Goal: Information Seeking & Learning: Check status

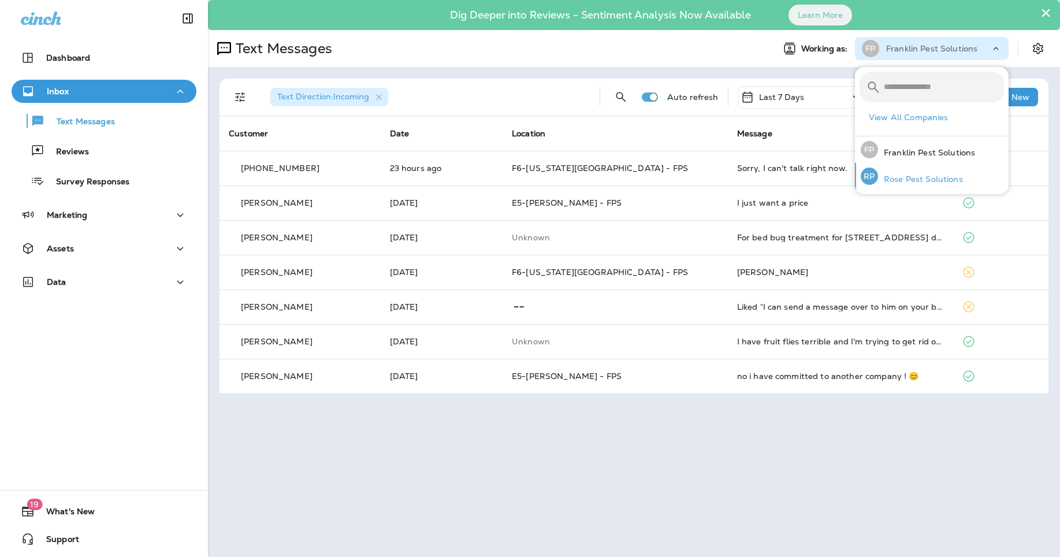
click at [932, 181] on p "Rose Pest Solutions" at bounding box center [920, 179] width 85 height 9
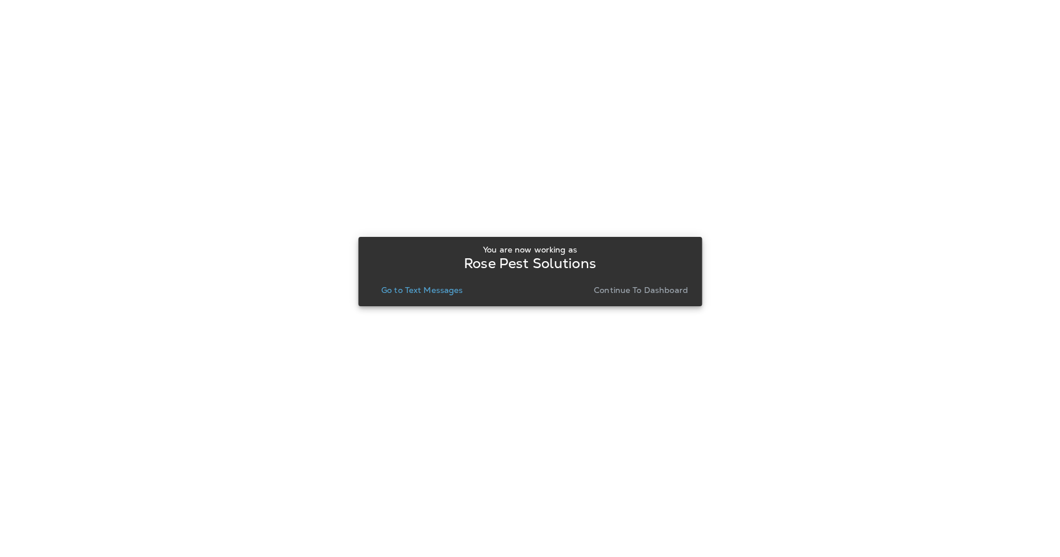
click at [869, 176] on div at bounding box center [530, 278] width 1058 height 555
click at [420, 290] on p "Go to Text Messages" at bounding box center [422, 289] width 82 height 9
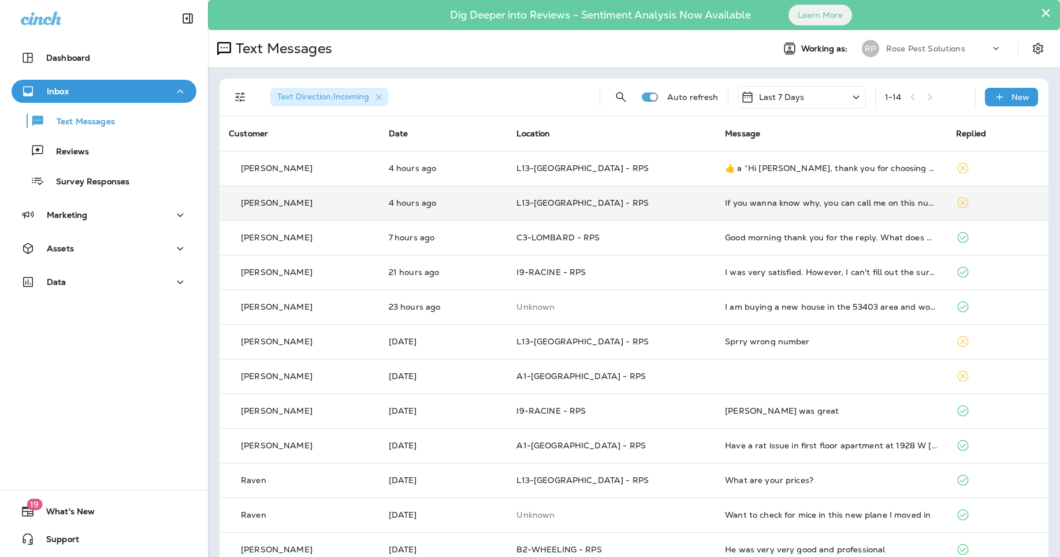
click at [868, 209] on td "If you wanna know why, you can call me on this number and I explain to you. Tha…" at bounding box center [831, 203] width 231 height 35
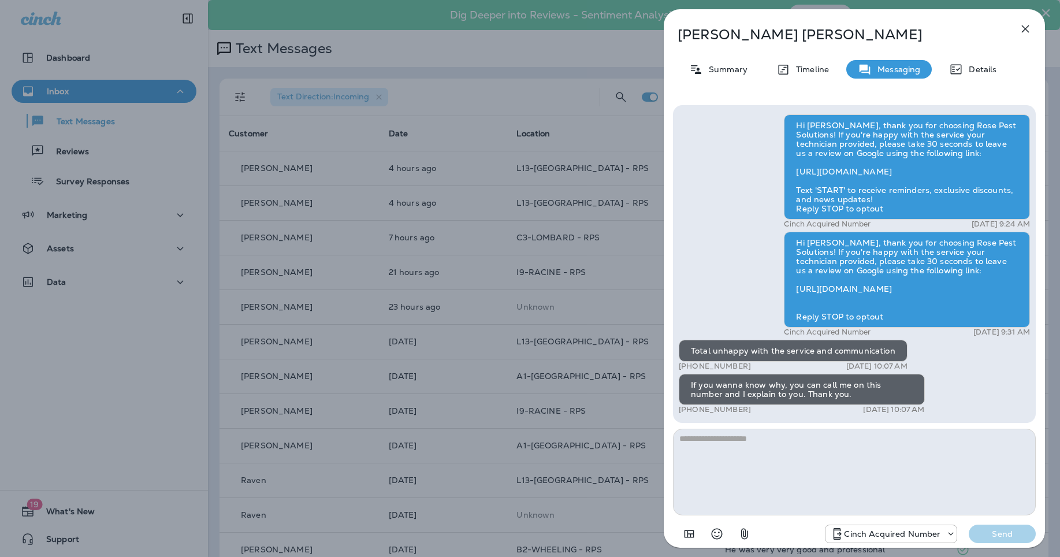
click at [821, 491] on textarea at bounding box center [854, 472] width 363 height 87
click at [802, 478] on textarea at bounding box center [854, 472] width 363 height 87
click at [791, 462] on textarea at bounding box center [854, 472] width 363 height 87
click at [787, 462] on textarea at bounding box center [854, 472] width 363 height 87
click at [730, 70] on p "Summary" at bounding box center [725, 69] width 44 height 9
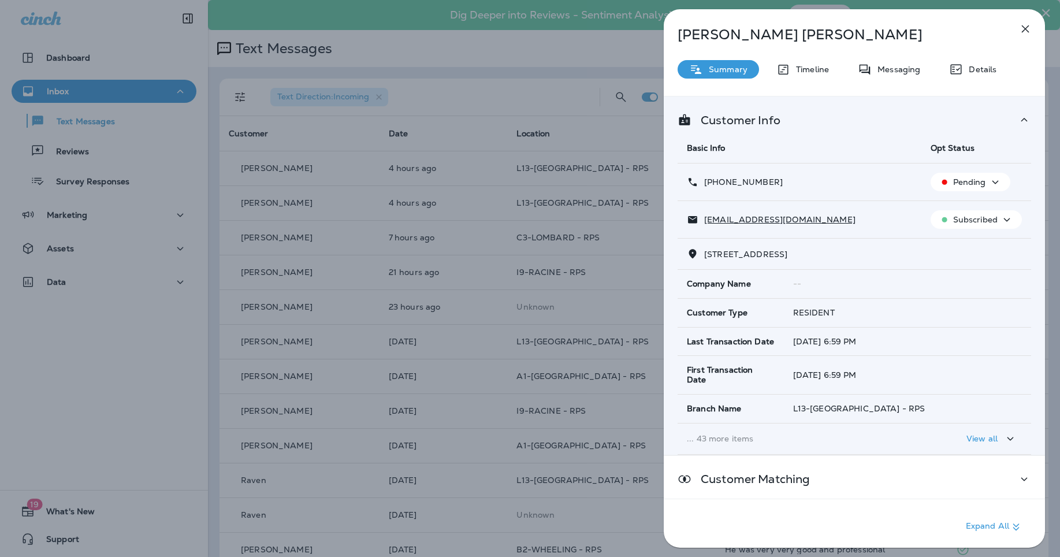
click at [788, 253] on span "[STREET_ADDRESS]" at bounding box center [745, 254] width 83 height 10
drag, startPoint x: 821, startPoint y: 254, endPoint x: 705, endPoint y: 253, distance: 115.6
click at [705, 253] on span "[STREET_ADDRESS]" at bounding box center [745, 254] width 83 height 10
copy span "[STREET_ADDRESS]"
drag, startPoint x: 882, startPoint y: 60, endPoint x: 874, endPoint y: 68, distance: 11.0
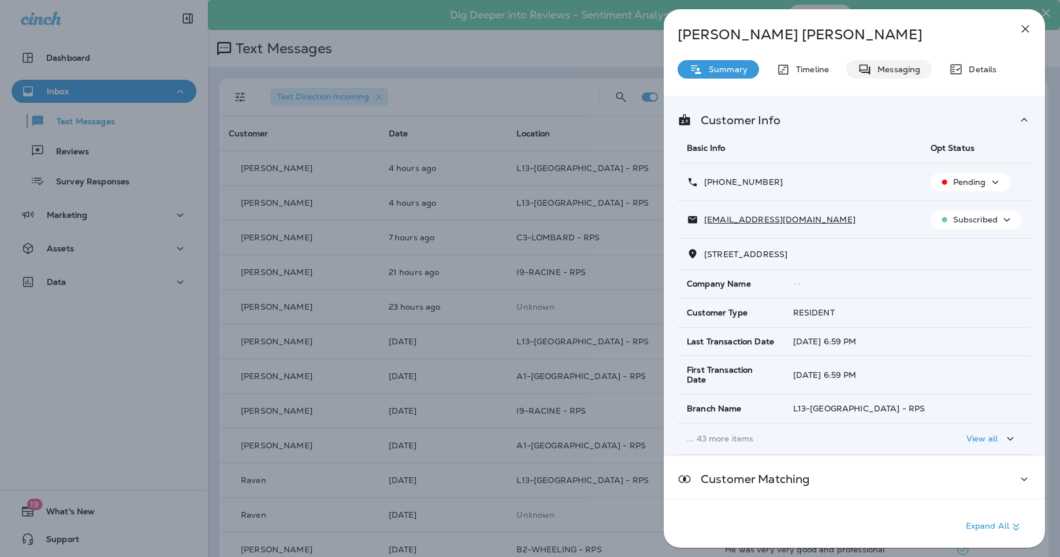
click at [882, 60] on div "Messaging" at bounding box center [890, 69] width 86 height 18
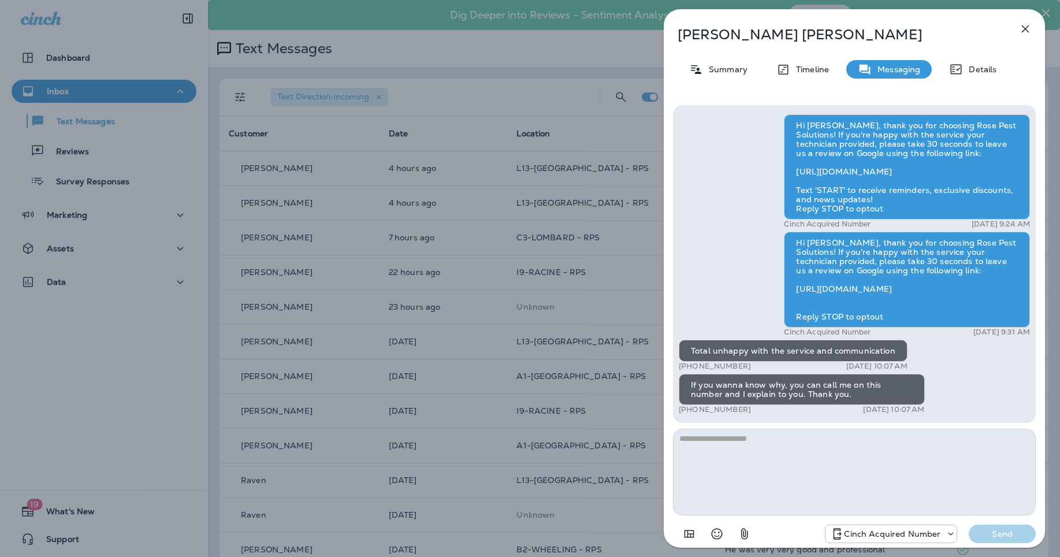
click at [786, 347] on div "Total unhappy with the service and communication" at bounding box center [793, 351] width 229 height 22
click at [786, 348] on div "Total unhappy with the service and communication" at bounding box center [793, 351] width 229 height 22
copy div "Total unhappy with the service and communication"
drag, startPoint x: 830, startPoint y: 395, endPoint x: 687, endPoint y: 381, distance: 144.0
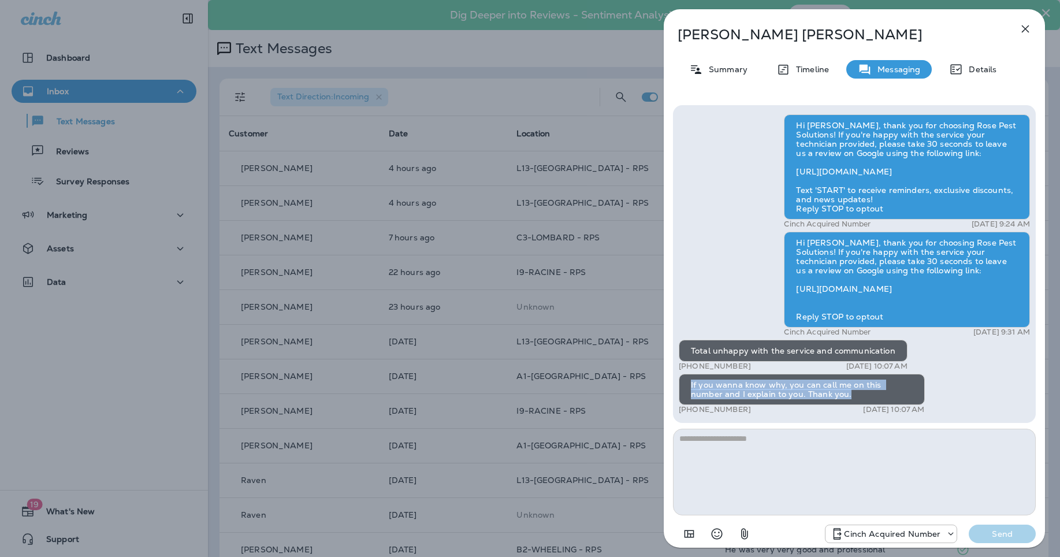
click at [687, 381] on div "If you wanna know why, you can call me on this number and I explain to you. Tha…" at bounding box center [802, 389] width 246 height 31
drag, startPoint x: 687, startPoint y: 381, endPoint x: 704, endPoint y: 381, distance: 17.3
copy div "If you wanna know why, you can call me on this number and I explain to you. Tha…"
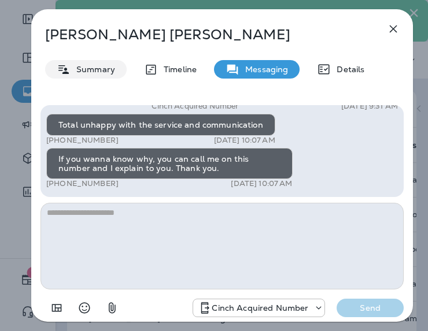
click at [95, 62] on div "Summary" at bounding box center [85, 69] width 81 height 18
